Goal: Task Accomplishment & Management: Complete application form

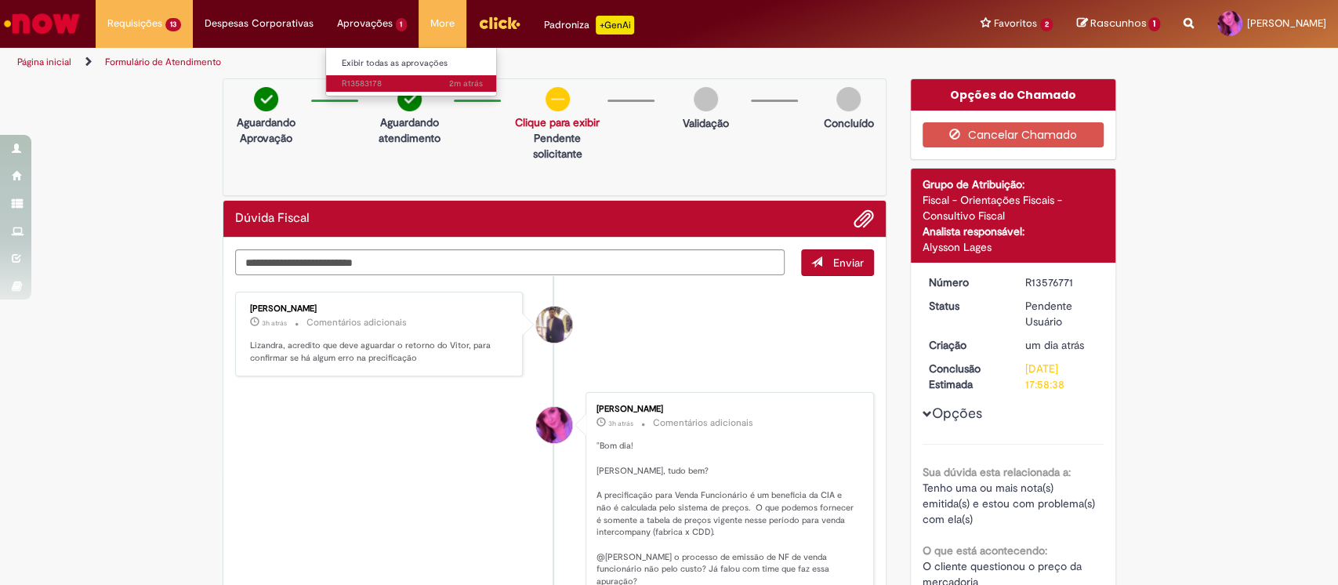
click at [356, 78] on span "2m atrás 2 minutos atrás R13583178" at bounding box center [412, 84] width 141 height 13
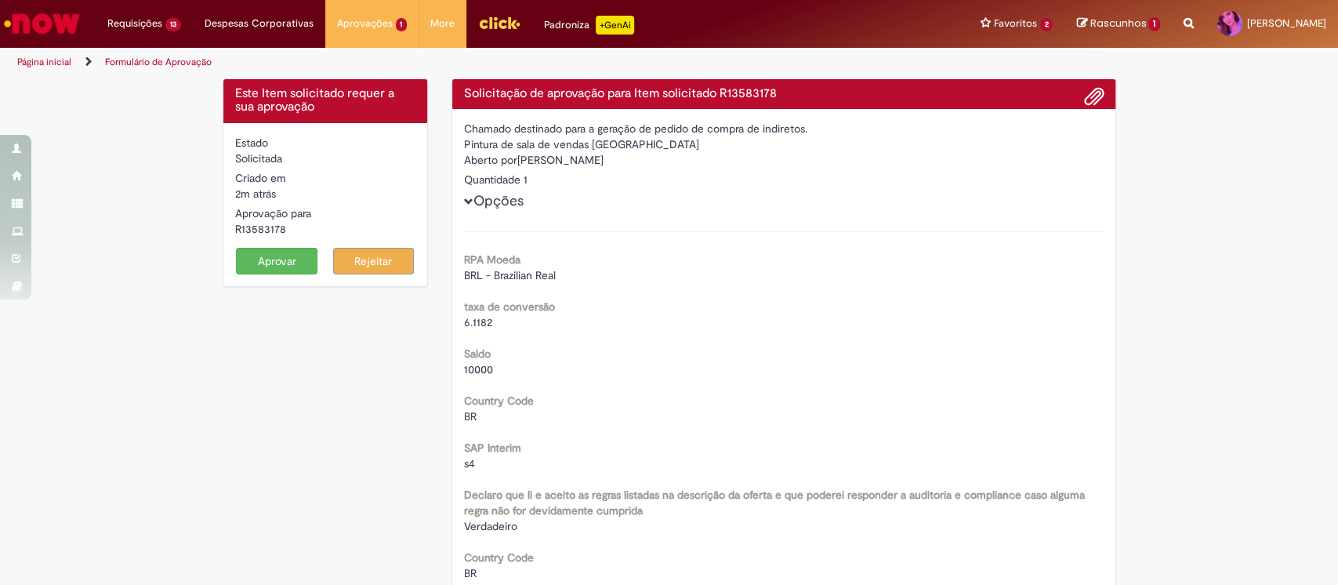
click at [244, 260] on button "Aprovar" at bounding box center [276, 261] width 81 height 27
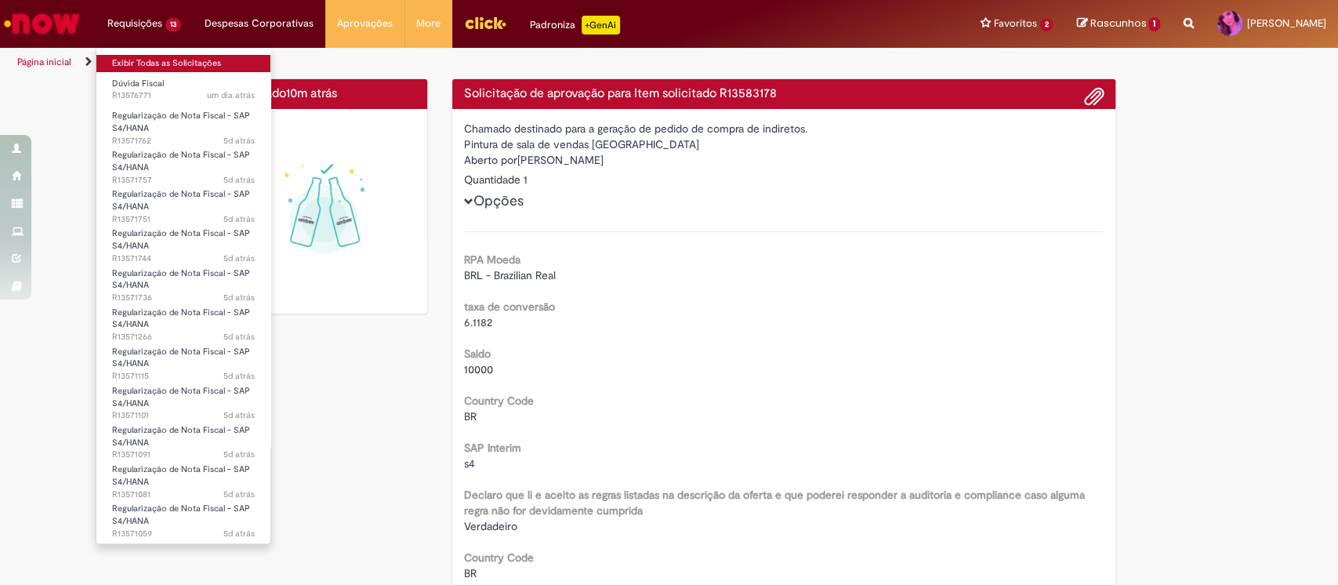
click at [153, 60] on link "Exibir Todas as Solicitações" at bounding box center [183, 63] width 174 height 17
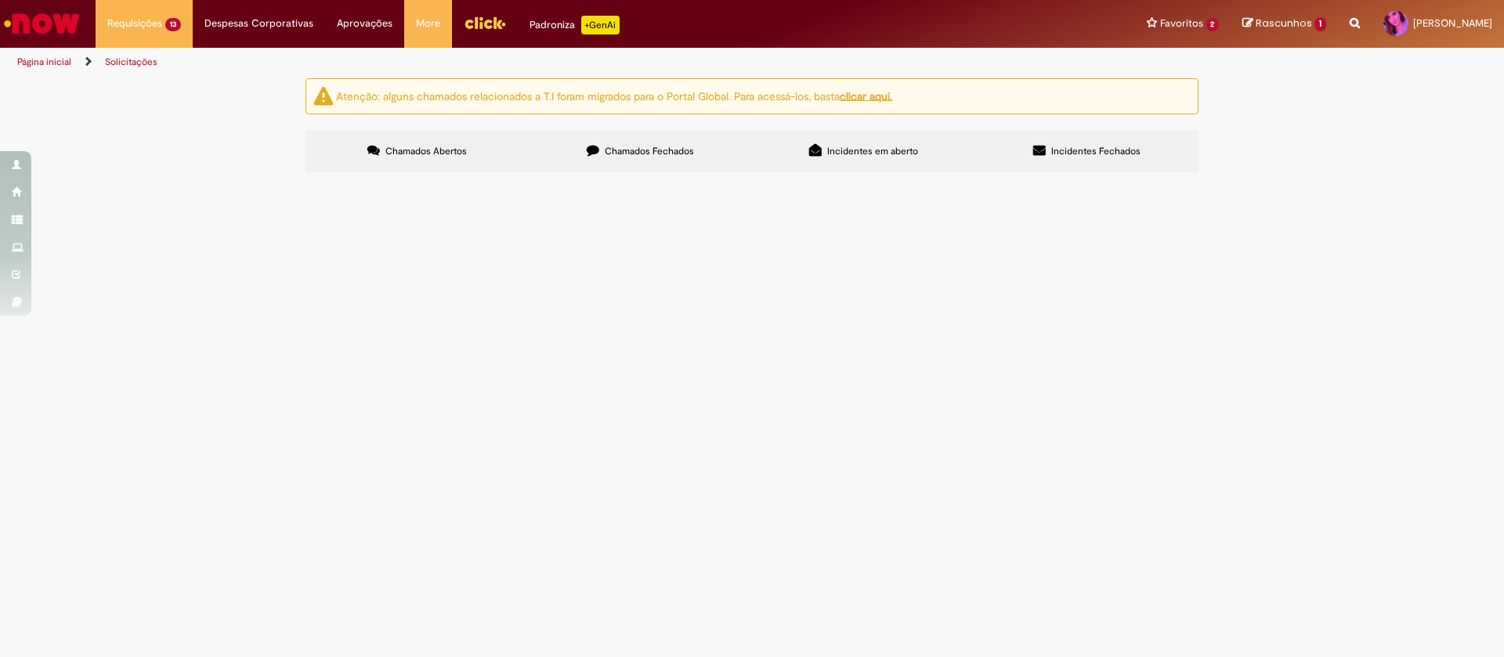
scroll to position [176, 0]
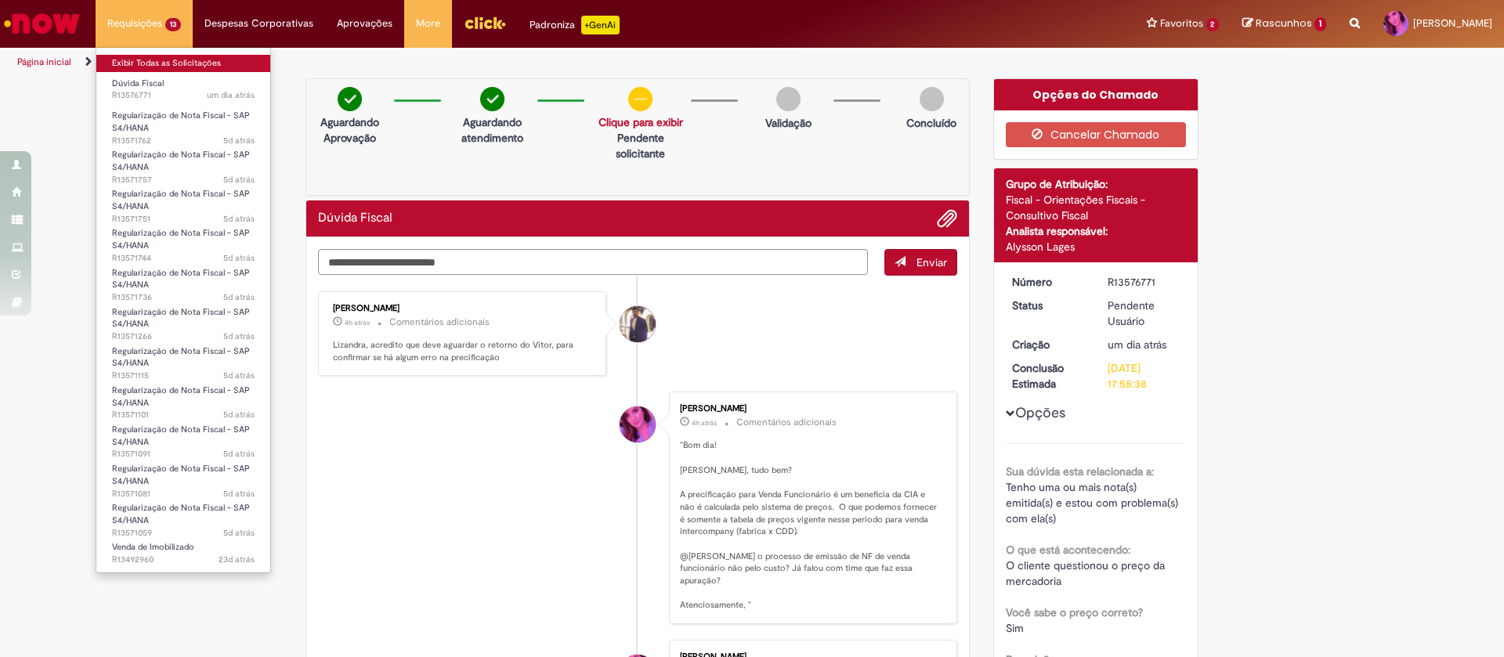
click at [136, 60] on link "Exibir Todas as Solicitações" at bounding box center [183, 63] width 174 height 17
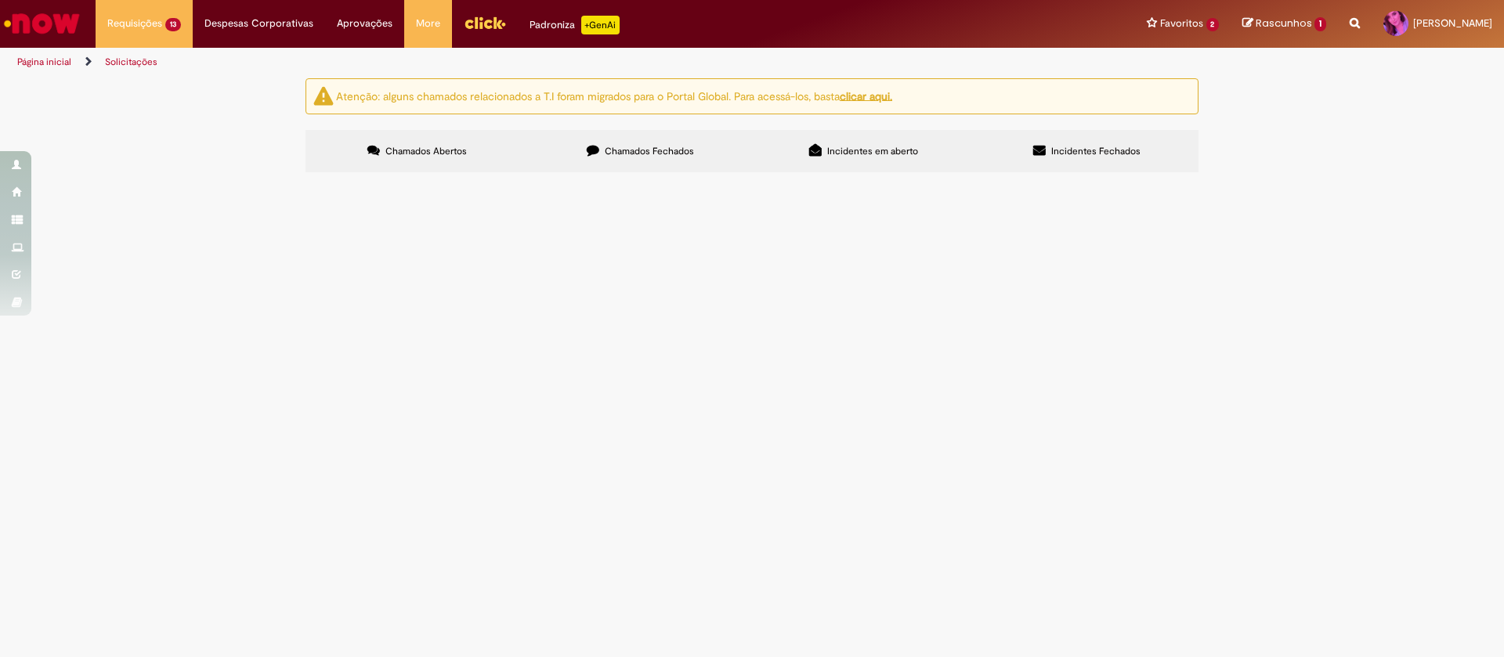
click at [0, 0] on span "Boa tarde! Estou com uma situação de erro de emissão de NF de julho que está ge…" at bounding box center [0, 0] width 0 height 0
